Goal: Information Seeking & Learning: Learn about a topic

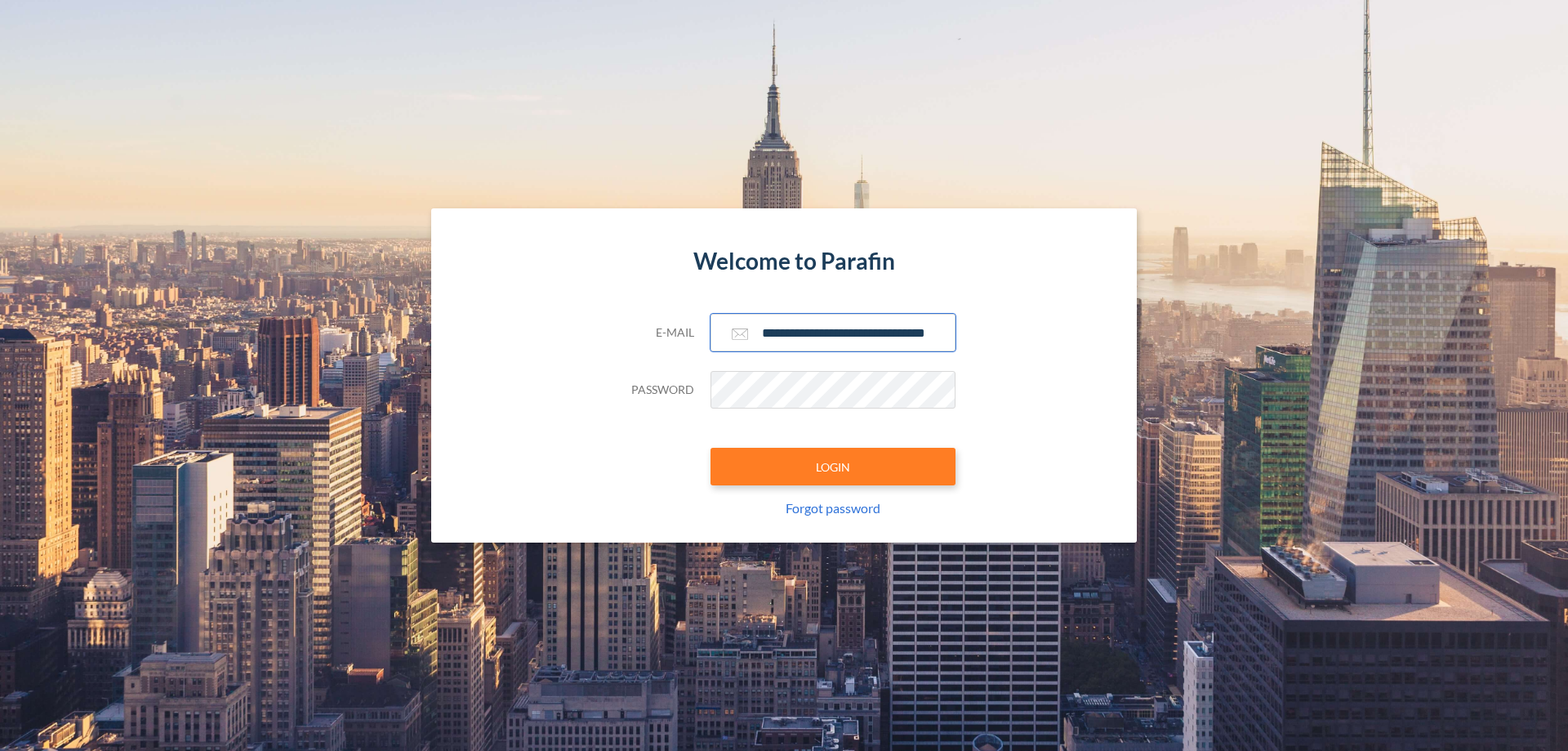
scroll to position [0, 26]
type input "**********"
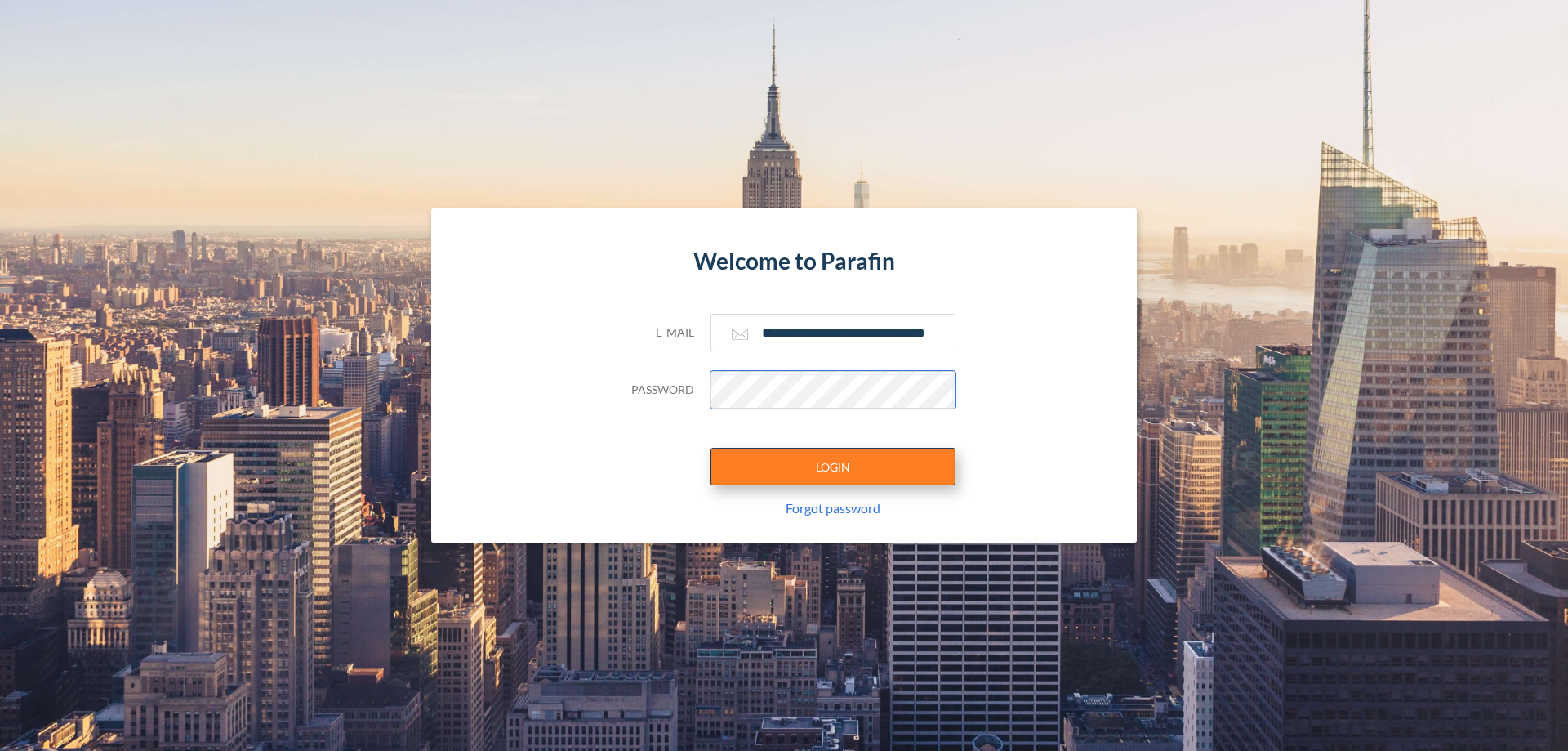
scroll to position [0, 0]
click at [833, 466] on button "LOGIN" at bounding box center [832, 466] width 245 height 38
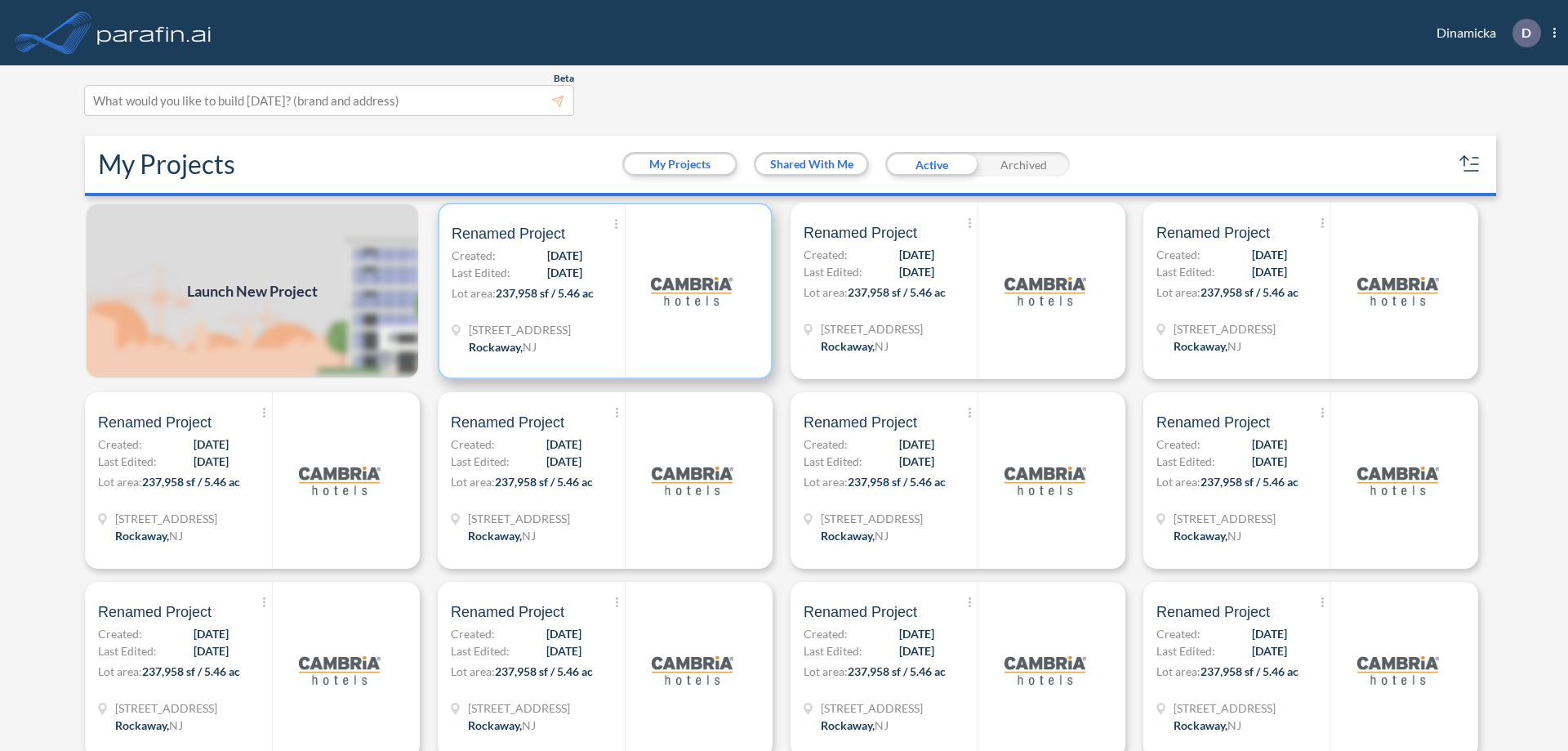
scroll to position [5, 0]
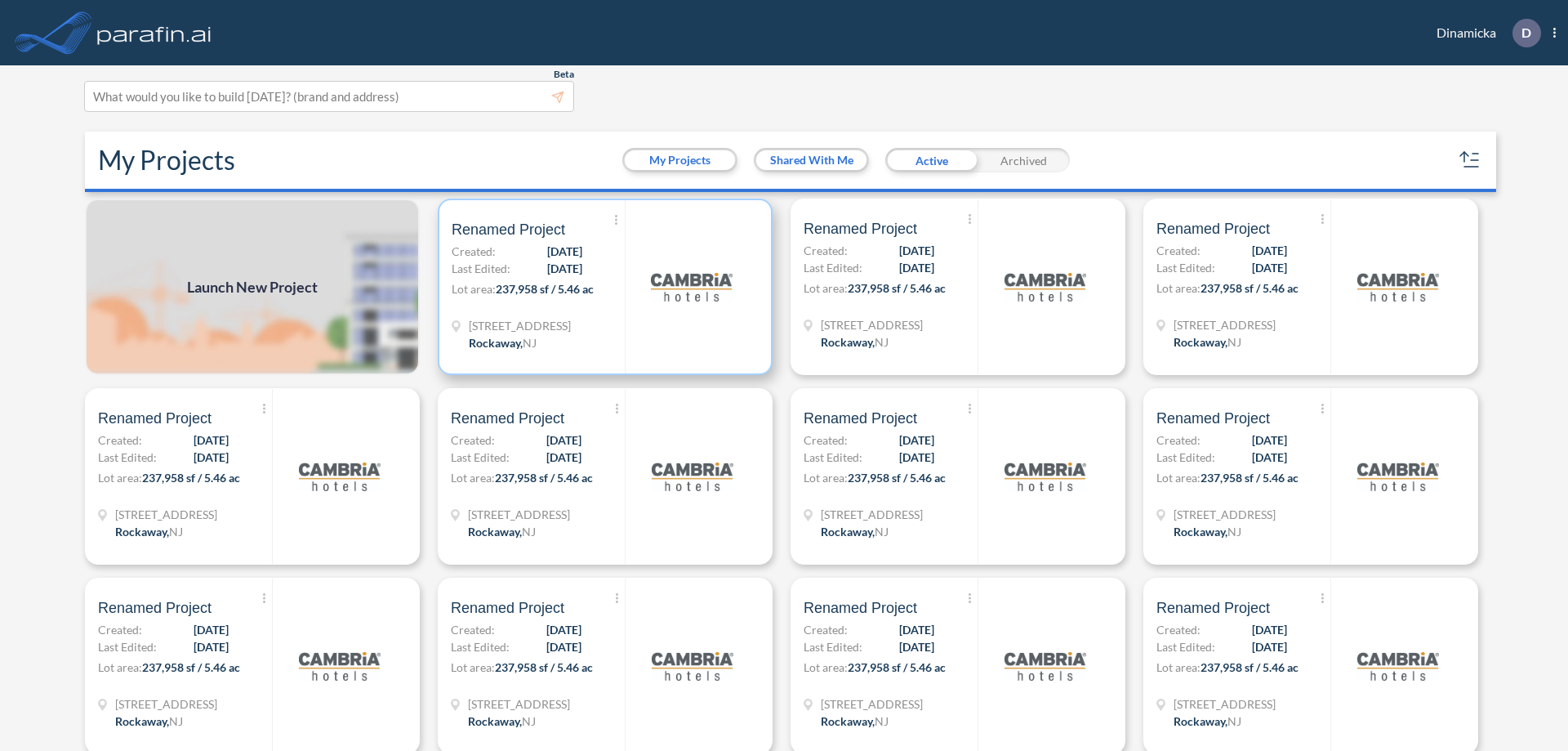
click at [602, 286] on p "Lot area: 237,958 sf / 5.46 ac" at bounding box center [539, 292] width 174 height 23
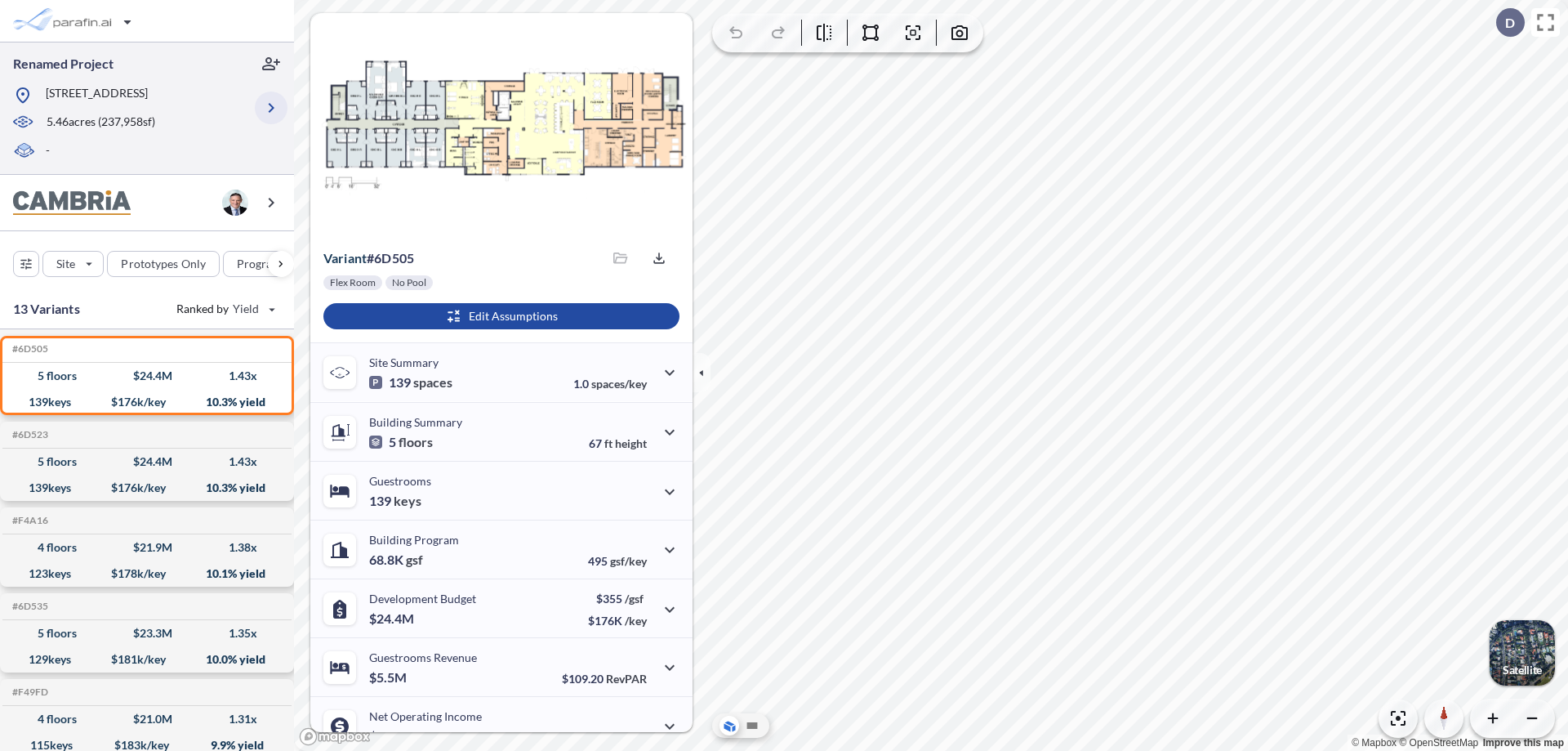
click at [271, 108] on icon "button" at bounding box center [271, 108] width 20 height 20
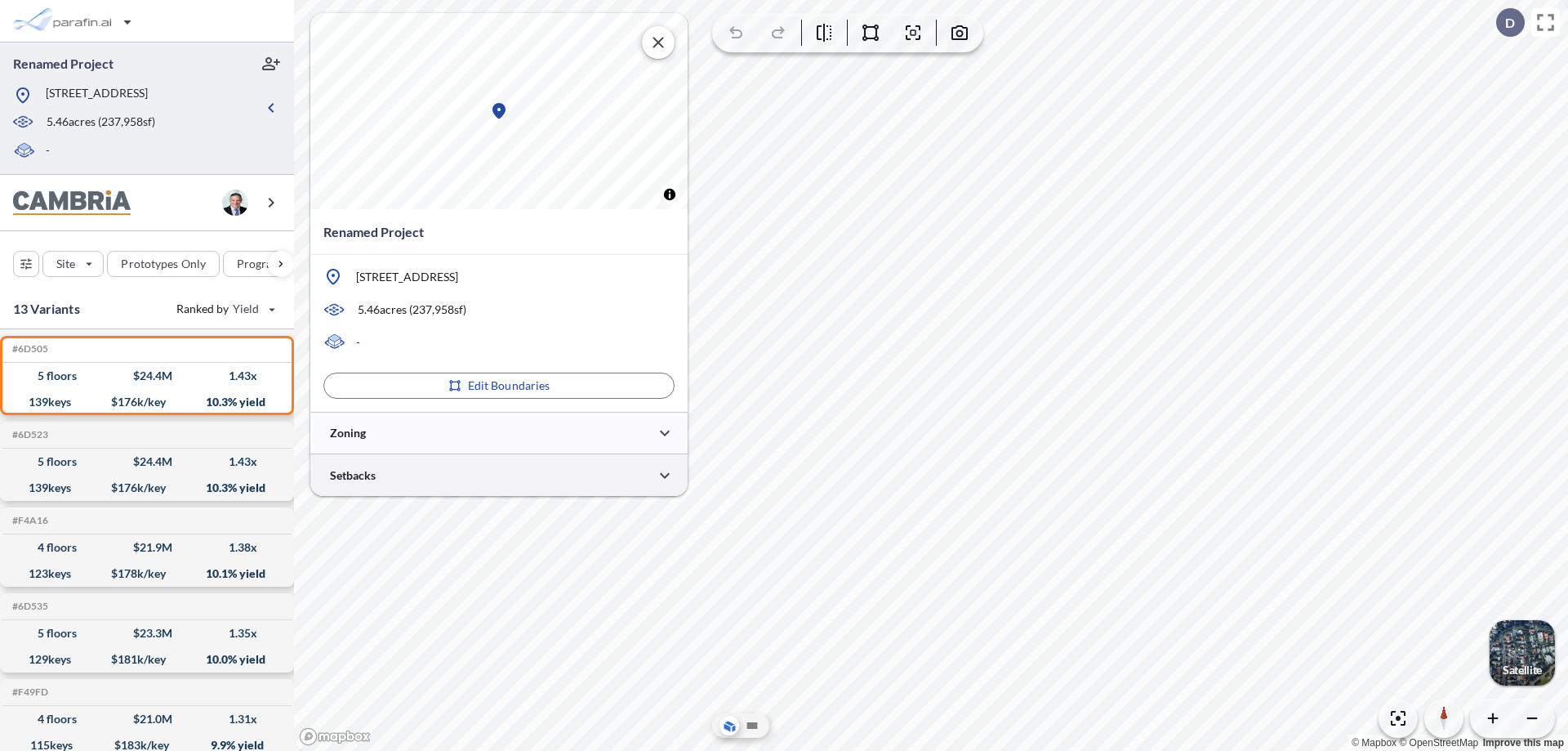
click at [499, 474] on div at bounding box center [499, 475] width 378 height 42
